Goal: Task Accomplishment & Management: Manage account settings

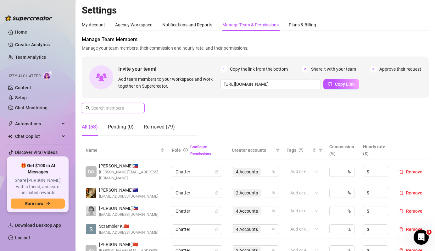
click at [130, 107] on input "text" at bounding box center [113, 108] width 45 height 7
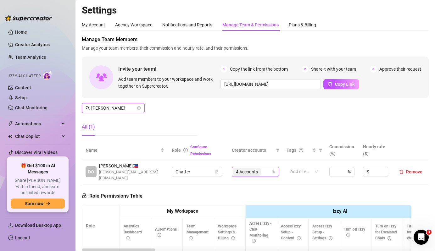
click at [260, 173] on div "4 Accounts" at bounding box center [247, 172] width 29 height 9
type input "[PERSON_NAME]"
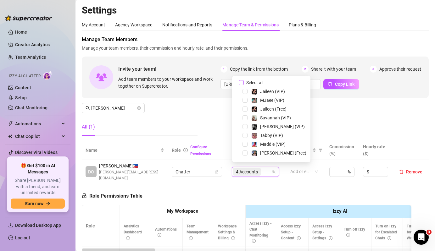
click at [246, 81] on span "Select all" at bounding box center [255, 82] width 22 height 7
click at [244, 81] on input "Select all" at bounding box center [241, 82] width 5 height 5
click at [246, 81] on span "Select all" at bounding box center [255, 82] width 22 height 7
click at [244, 81] on input "Select all" at bounding box center [241, 82] width 5 height 5
checkbox input "false"
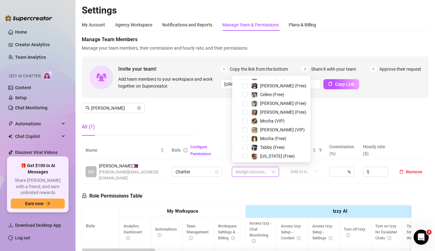
scroll to position [69, 0]
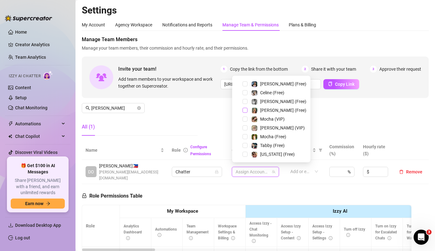
click at [246, 109] on span "Select tree node" at bounding box center [245, 110] width 5 height 5
click at [248, 116] on div "Mocha (VIP)" at bounding box center [271, 120] width 75 height 8
click at [251, 127] on span at bounding box center [254, 128] width 6 height 6
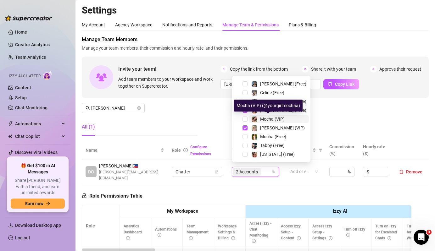
click at [258, 121] on div "Mocha (VIP)" at bounding box center [267, 120] width 33 height 8
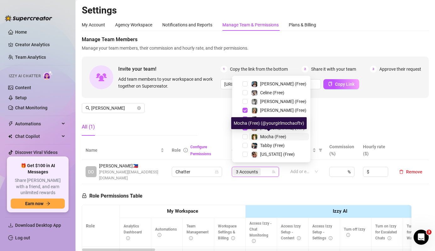
click at [258, 138] on div "Mocha (Free)" at bounding box center [268, 137] width 35 height 8
click at [180, 134] on div "All (1)" at bounding box center [140, 127] width 116 height 18
